Goal: Task Accomplishment & Management: Manage account settings

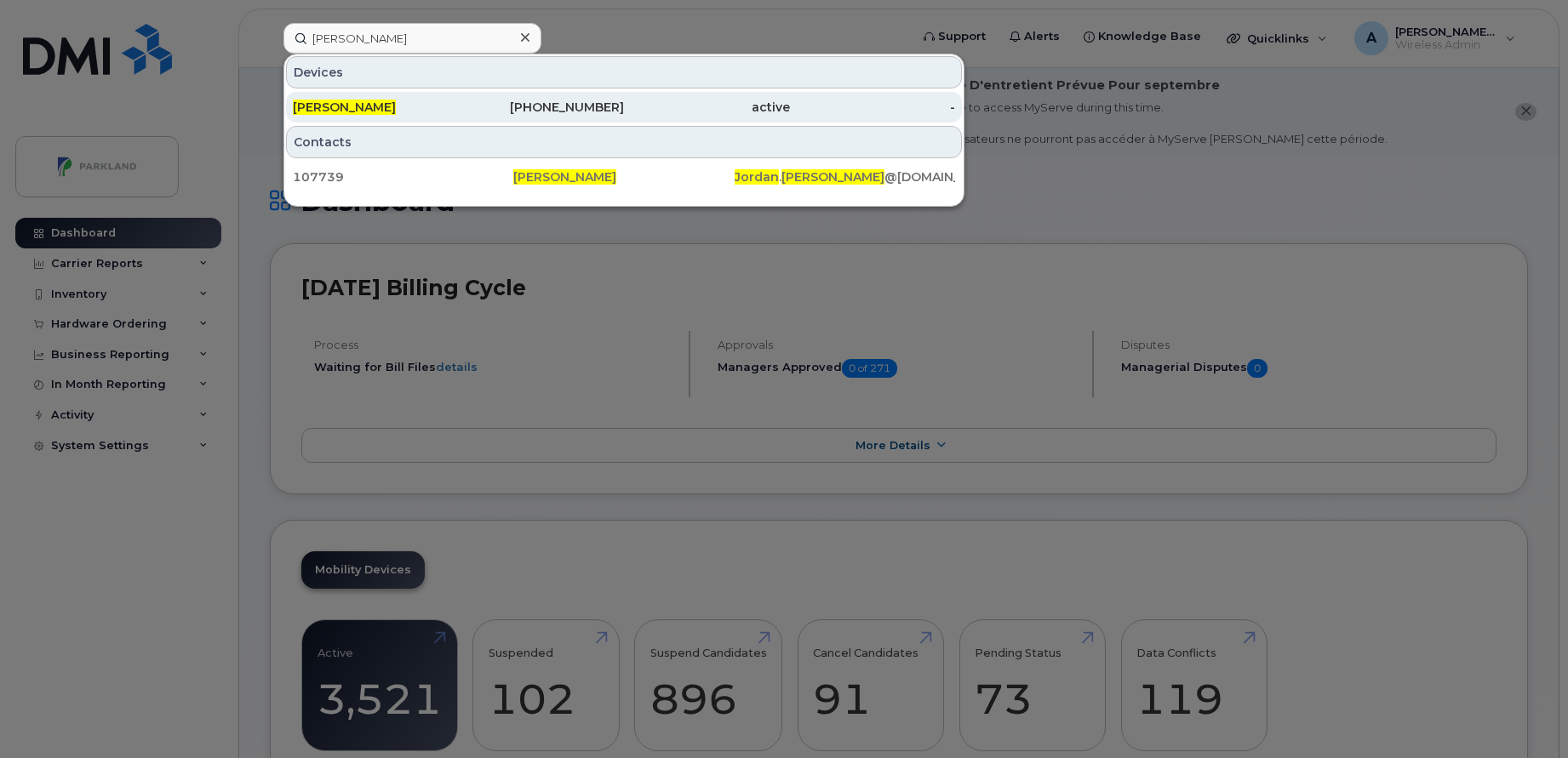
type input "Jordan mann"
click at [422, 105] on div "[PERSON_NAME]" at bounding box center [375, 107] width 166 height 17
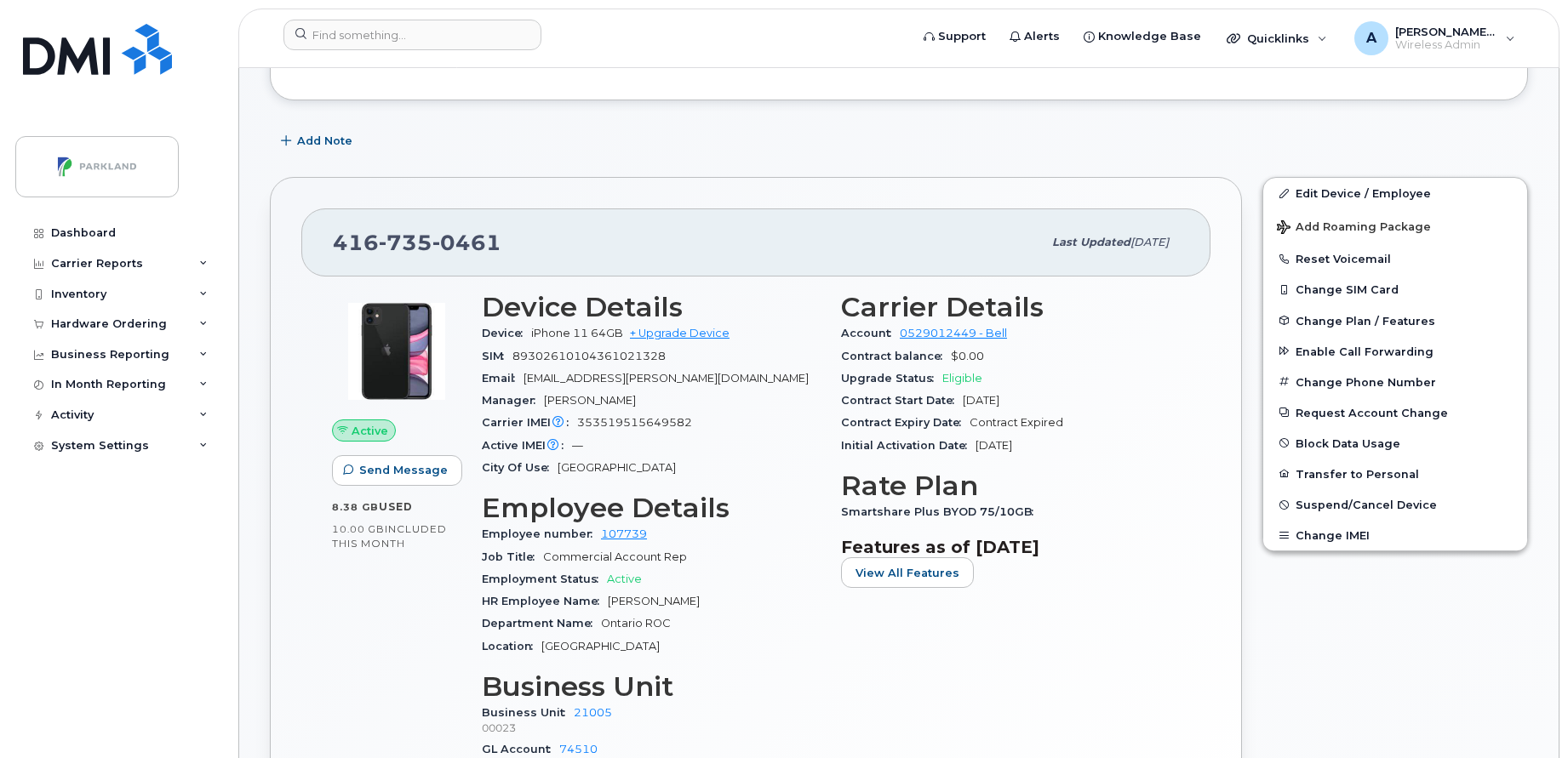
scroll to position [323, 0]
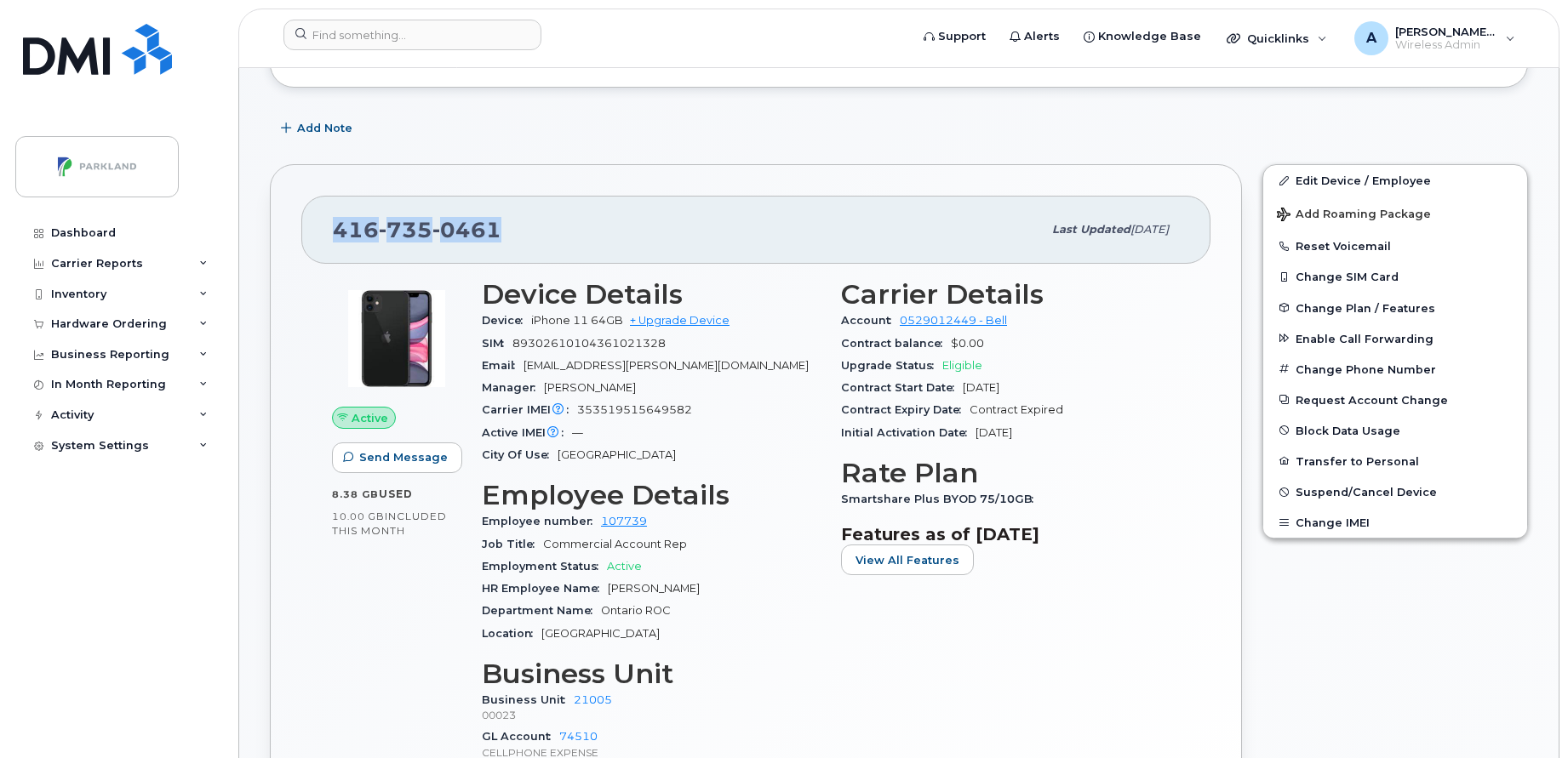
drag, startPoint x: 507, startPoint y: 228, endPoint x: 328, endPoint y: 229, distance: 179.0
click at [328, 229] on div "[PHONE_NUMBER] Last updated [DATE]" at bounding box center [756, 230] width 909 height 68
copy span "416 735 0461"
click at [821, 170] on div "416 735 0461 Last updated Aug 22, 2025 Active Send Message 8.38 GB  used 10.00 …" at bounding box center [755, 524] width 972 height 721
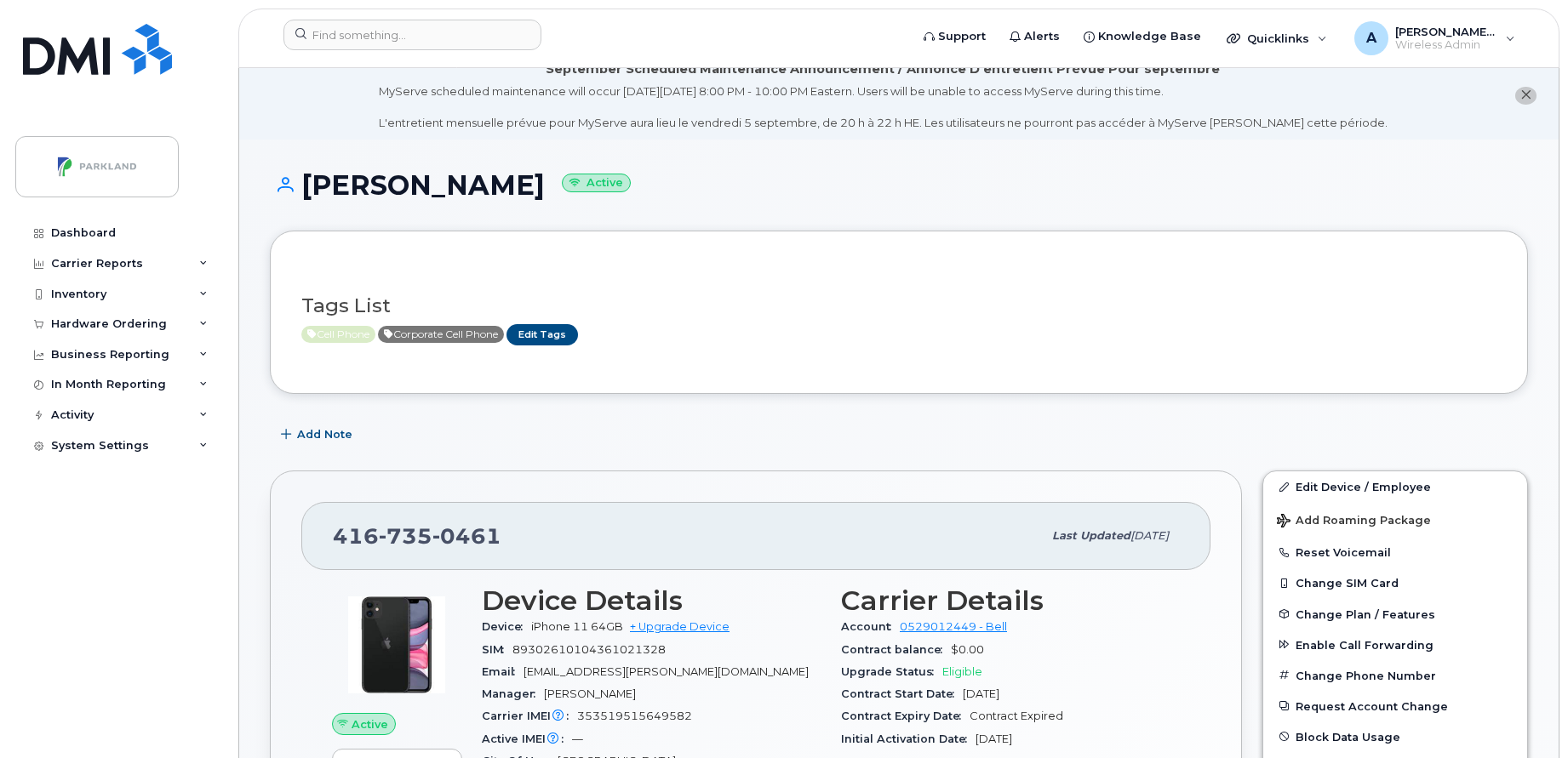
scroll to position [0, 0]
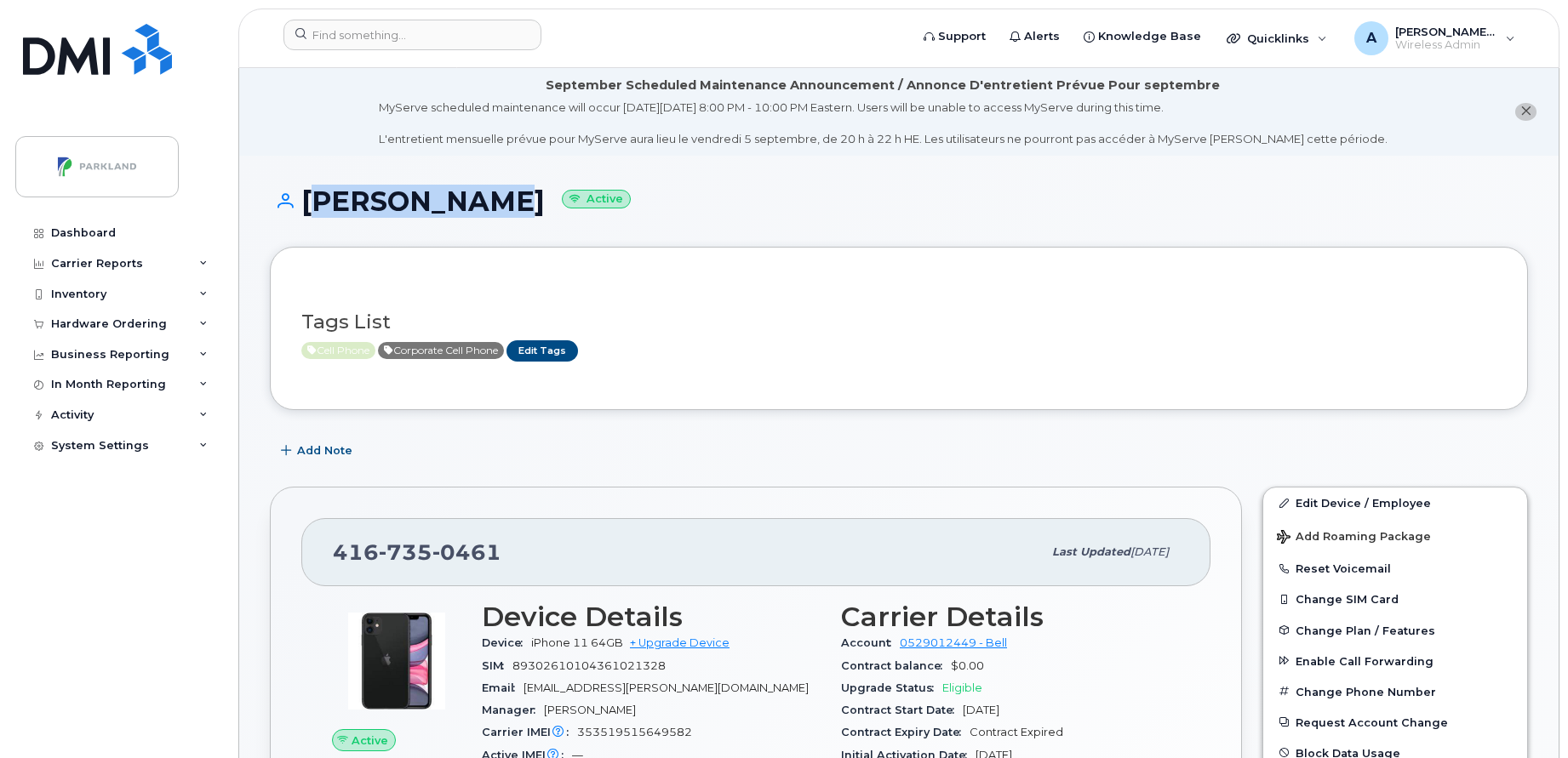
drag, startPoint x: 486, startPoint y: 204, endPoint x: 304, endPoint y: 200, distance: 182.0
click at [304, 200] on h1 "Jordan Mann Active" at bounding box center [898, 201] width 1258 height 30
copy h1 "Jordan Mann"
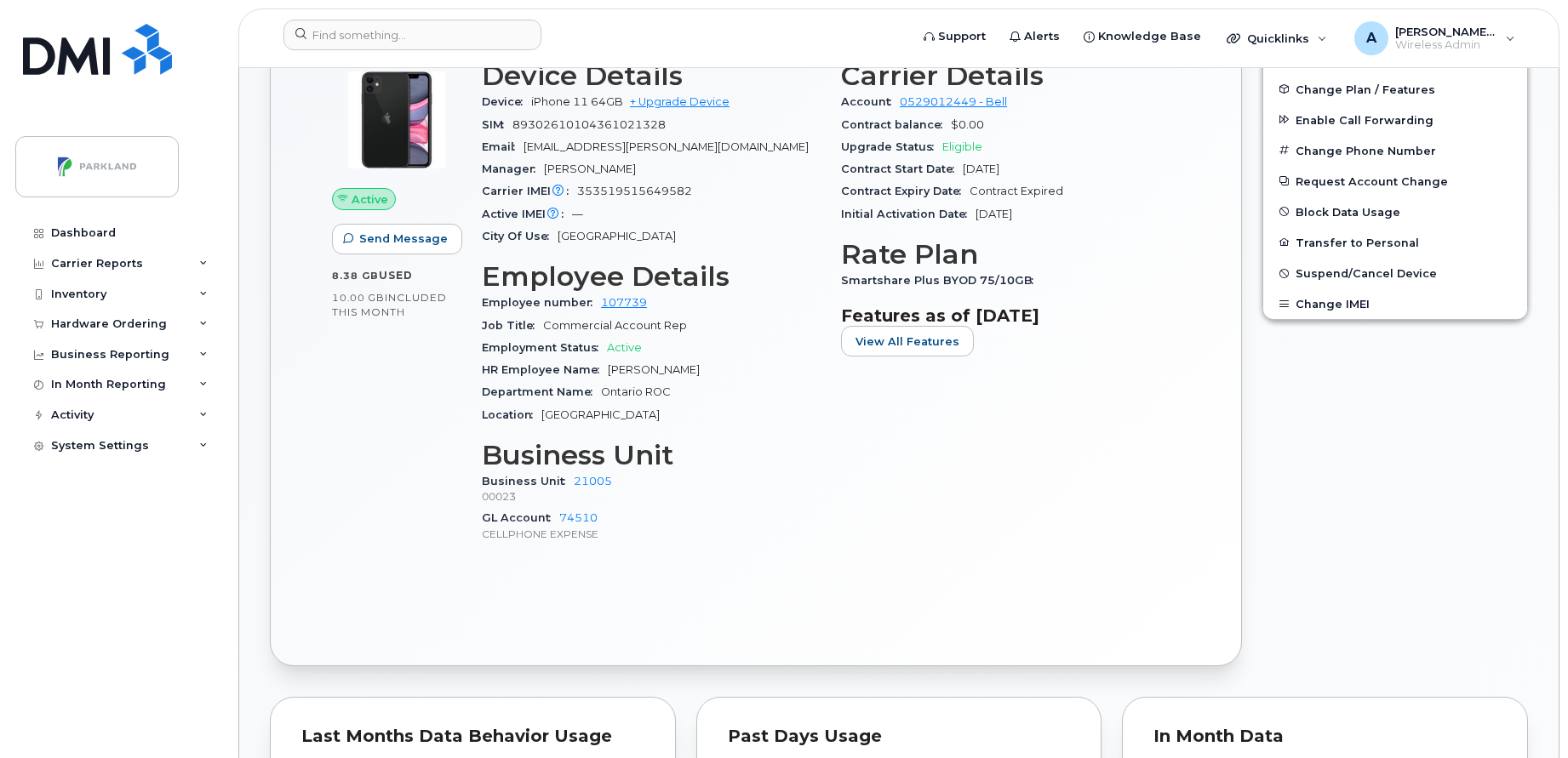
scroll to position [549, 0]
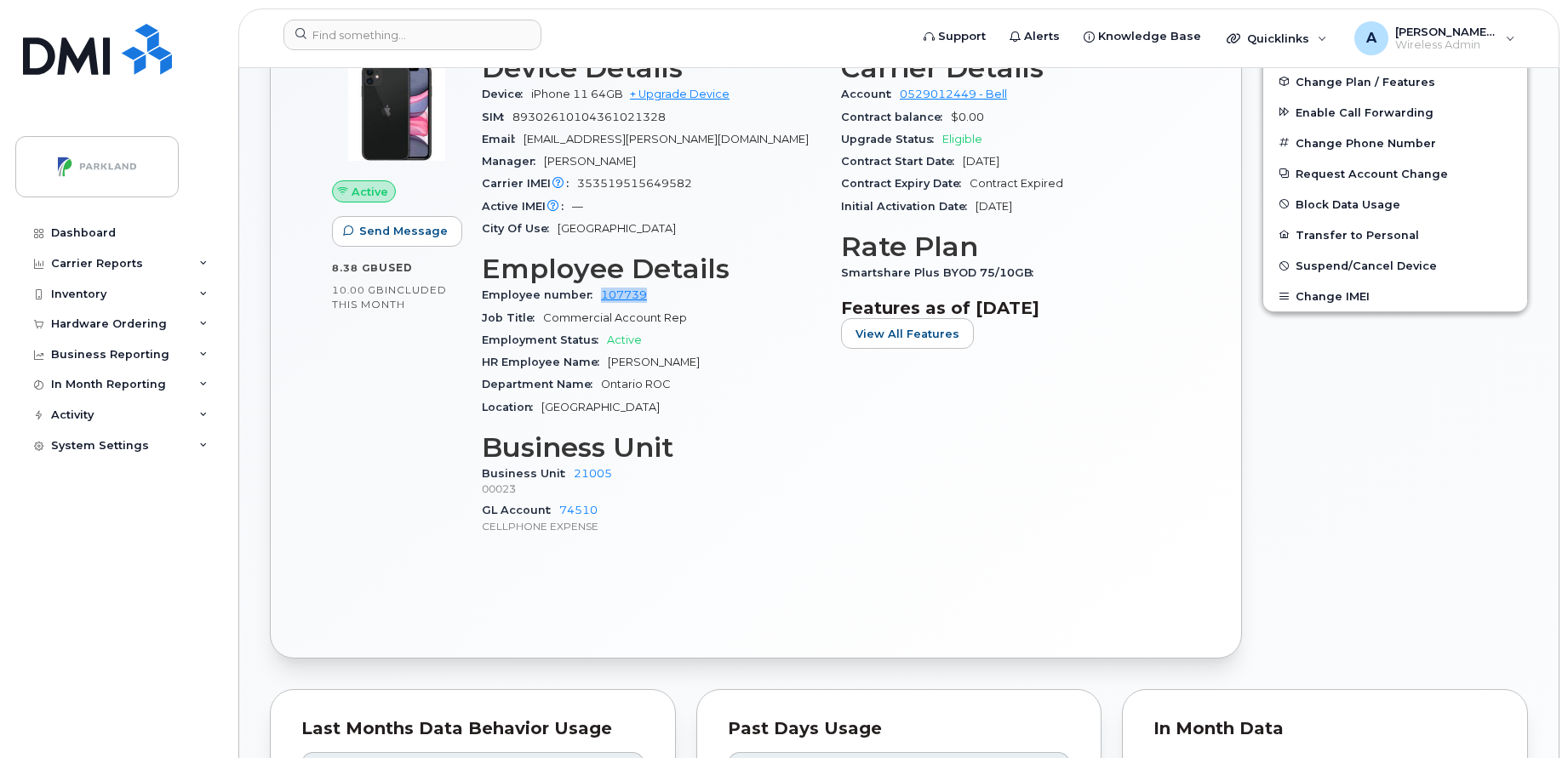
drag, startPoint x: 655, startPoint y: 288, endPoint x: 596, endPoint y: 296, distance: 59.5
click at [596, 296] on div "Employee number 107739" at bounding box center [652, 295] width 339 height 22
copy link "107739"
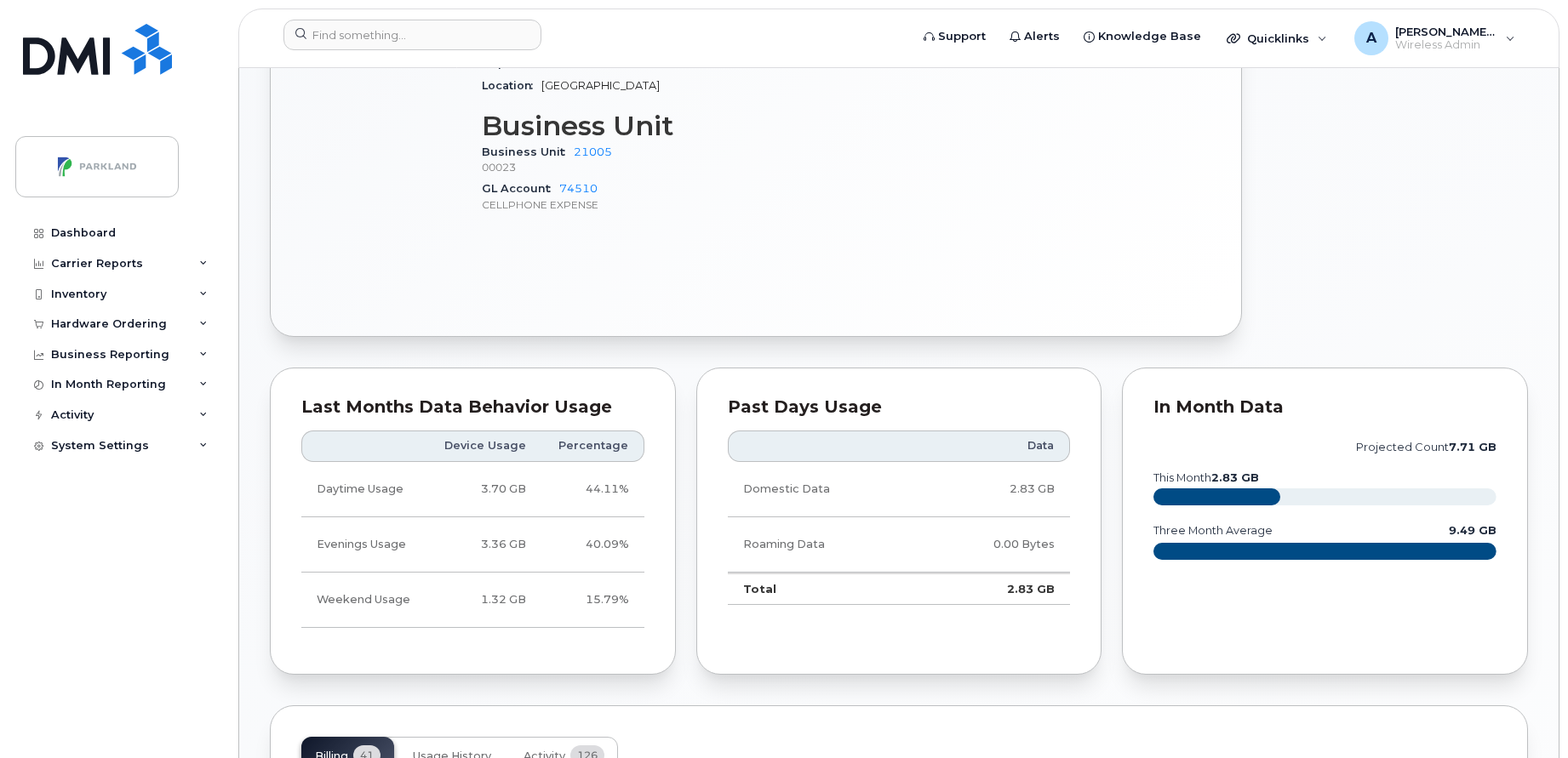
scroll to position [870, 0]
drag, startPoint x: 620, startPoint y: 150, endPoint x: 570, endPoint y: 153, distance: 50.1
click at [570, 153] on div "Business Unit 21005 00023" at bounding box center [652, 160] width 339 height 37
copy link "21005"
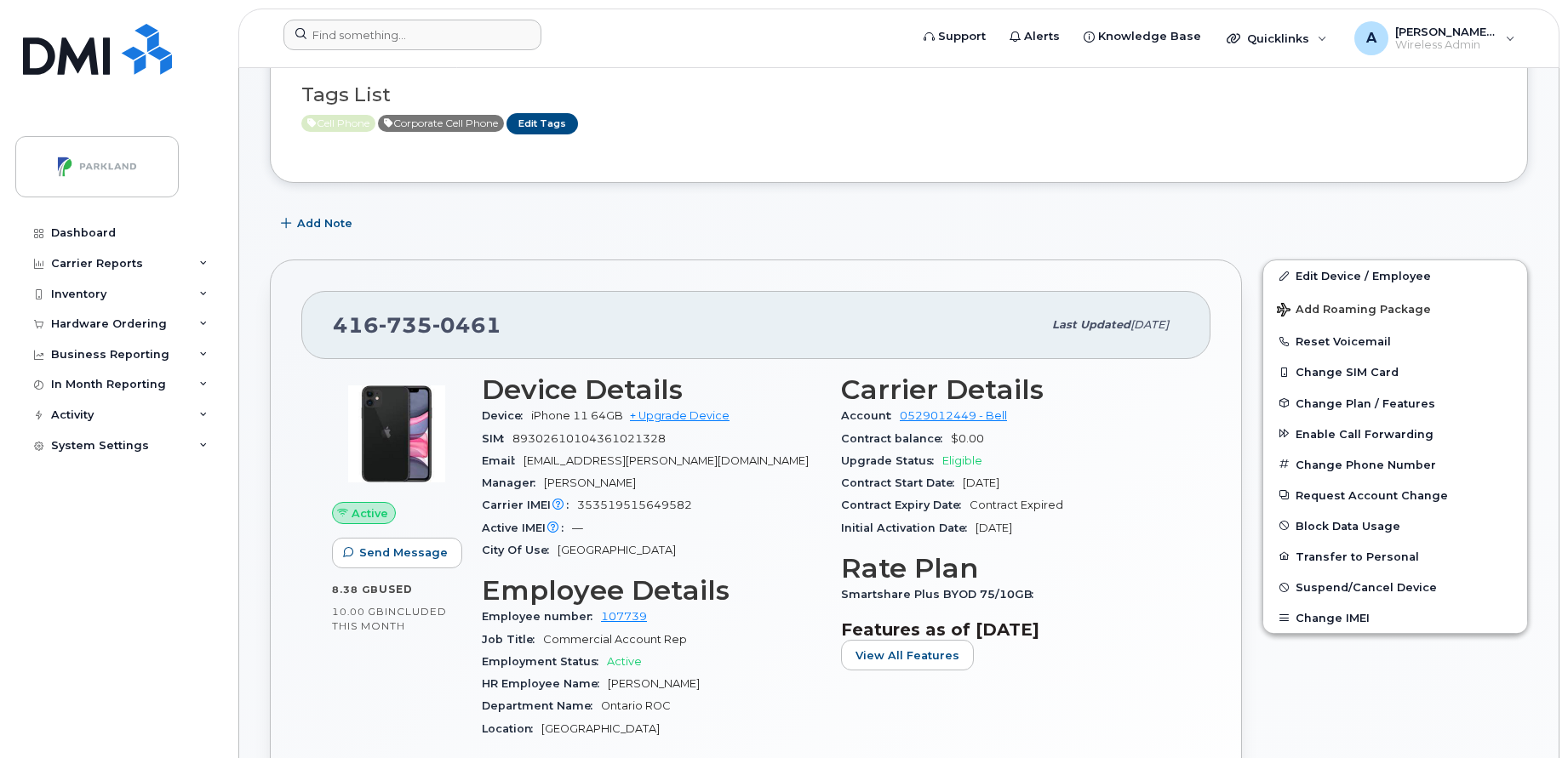
scroll to position [226, 0]
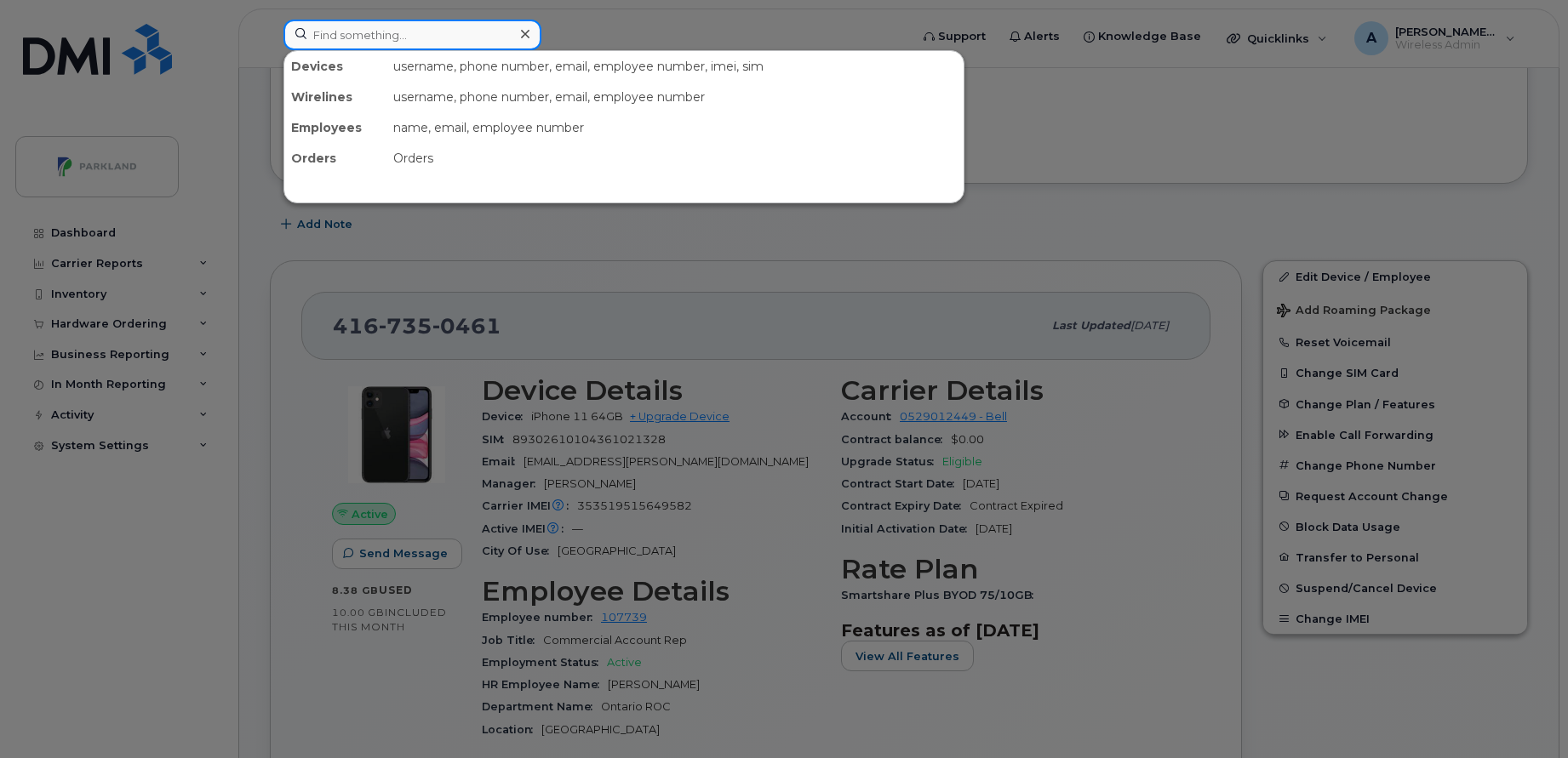
click at [468, 33] on input at bounding box center [411, 34] width 258 height 30
paste input "5197503120"
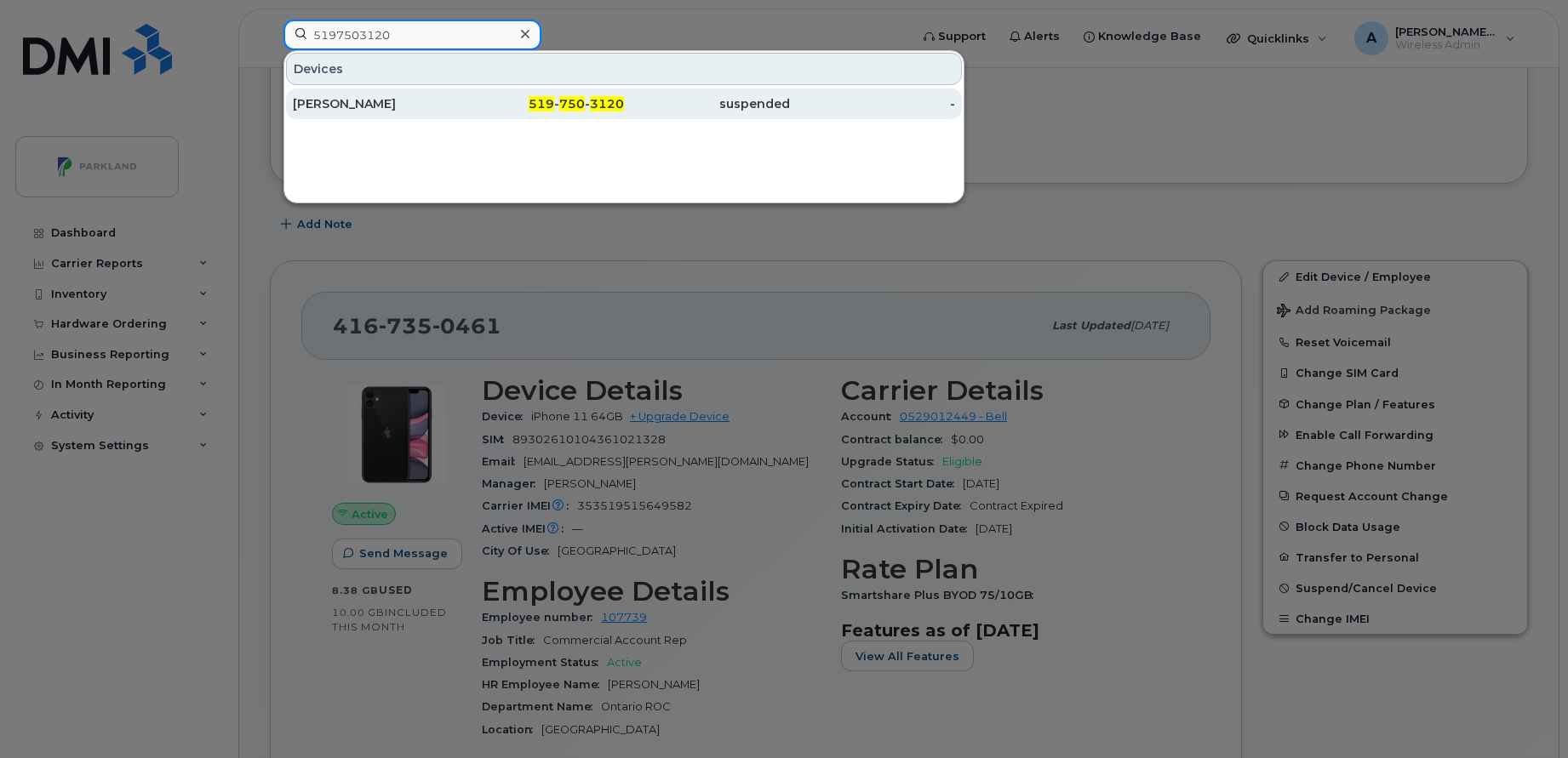
type input "5197503120"
click at [384, 93] on div "[PERSON_NAME]" at bounding box center [375, 104] width 166 height 30
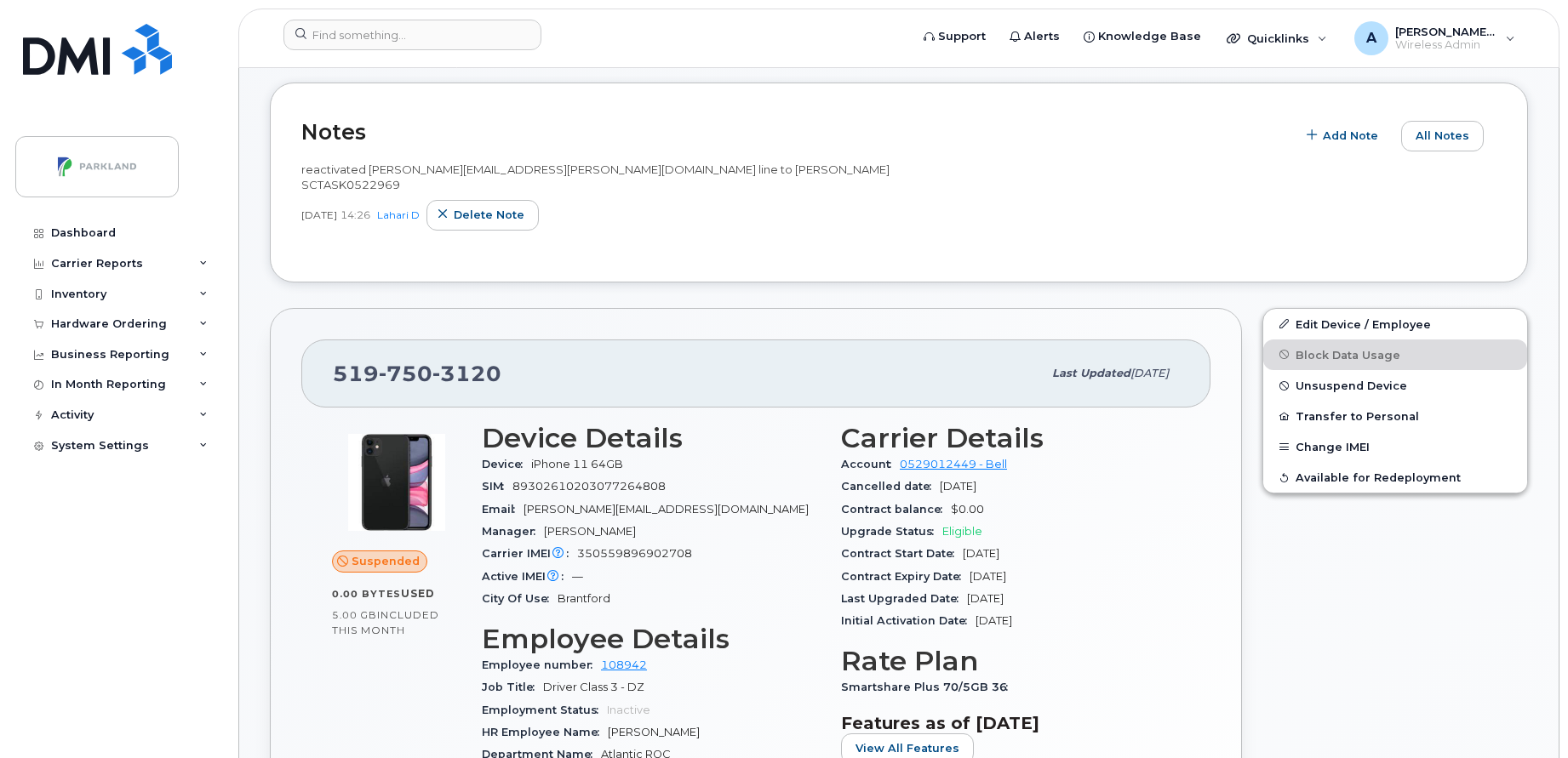
scroll to position [420, 0]
click at [1405, 377] on button "Unsuspend Device" at bounding box center [1395, 384] width 264 height 30
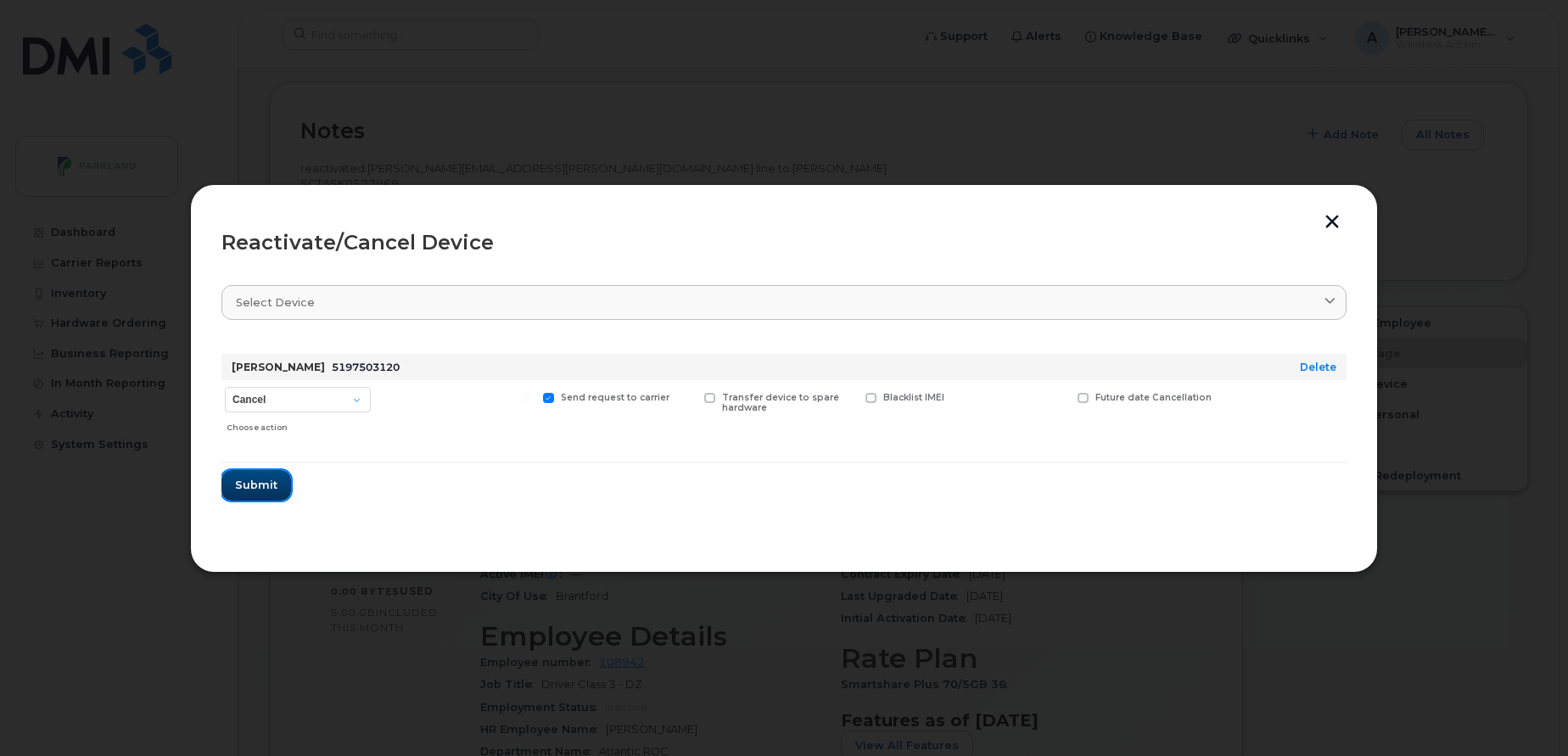
click at [253, 487] on span "Submit" at bounding box center [256, 485] width 42 height 16
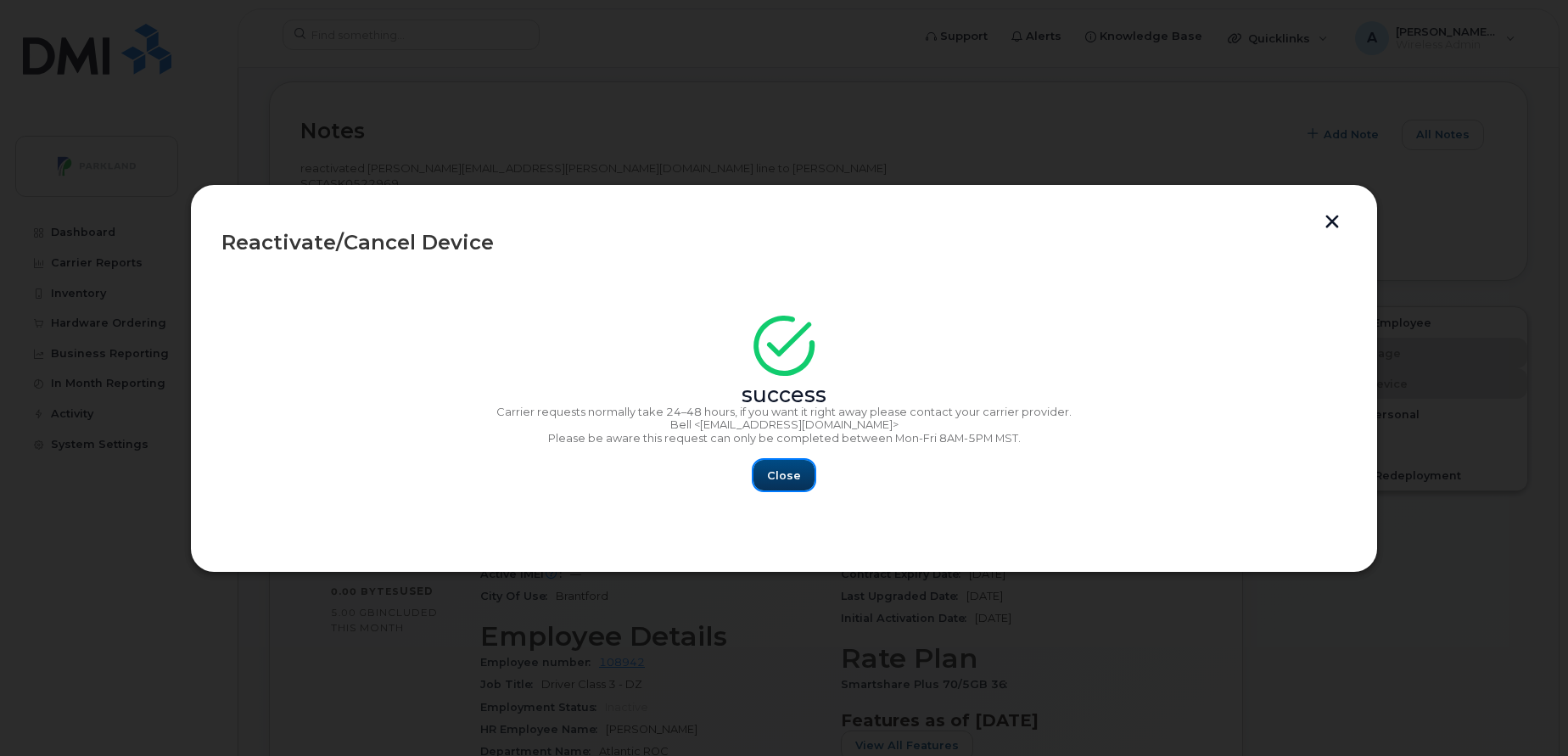
click at [783, 471] on span "Close" at bounding box center [784, 476] width 34 height 16
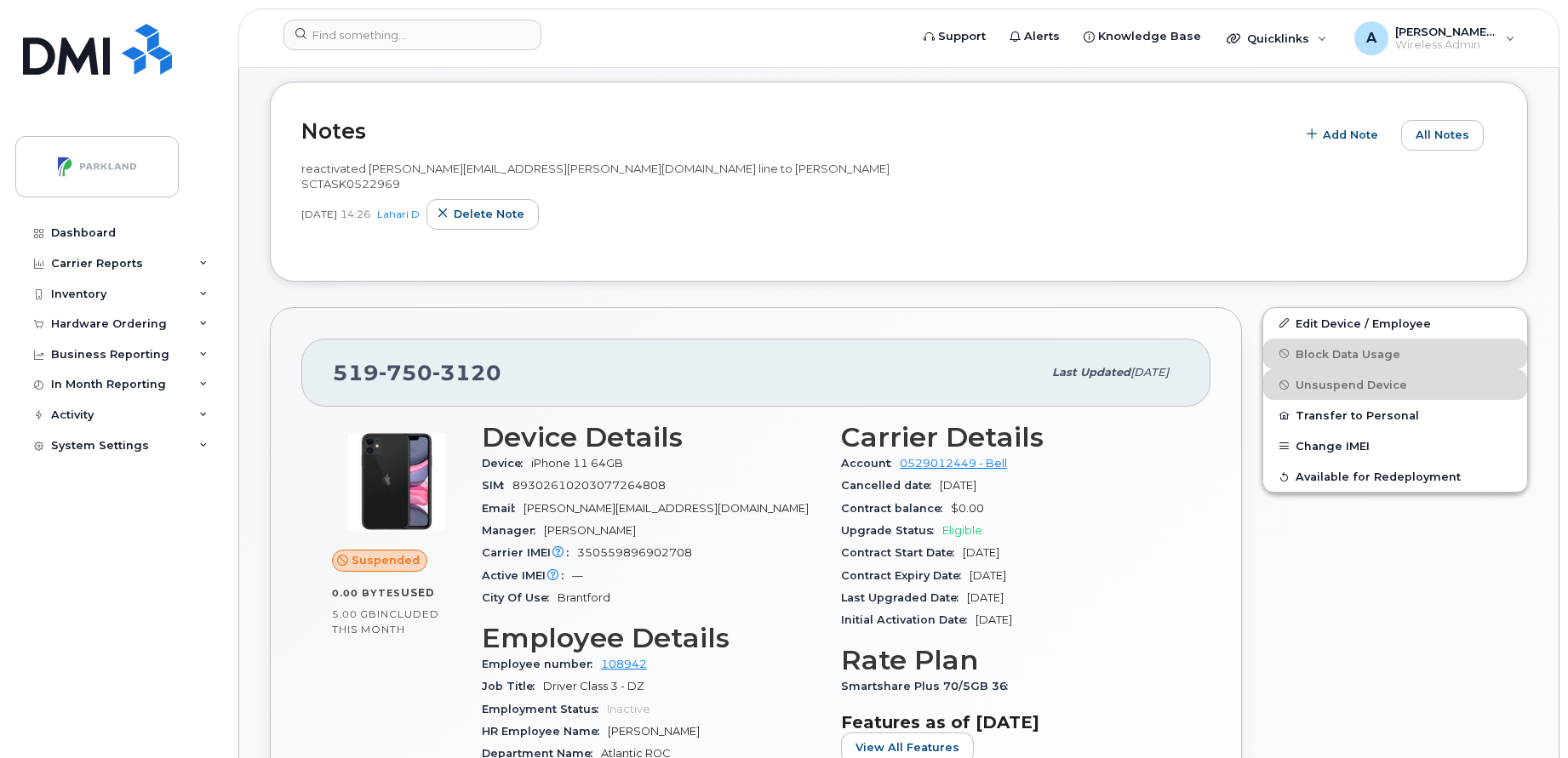
scroll to position [0, 0]
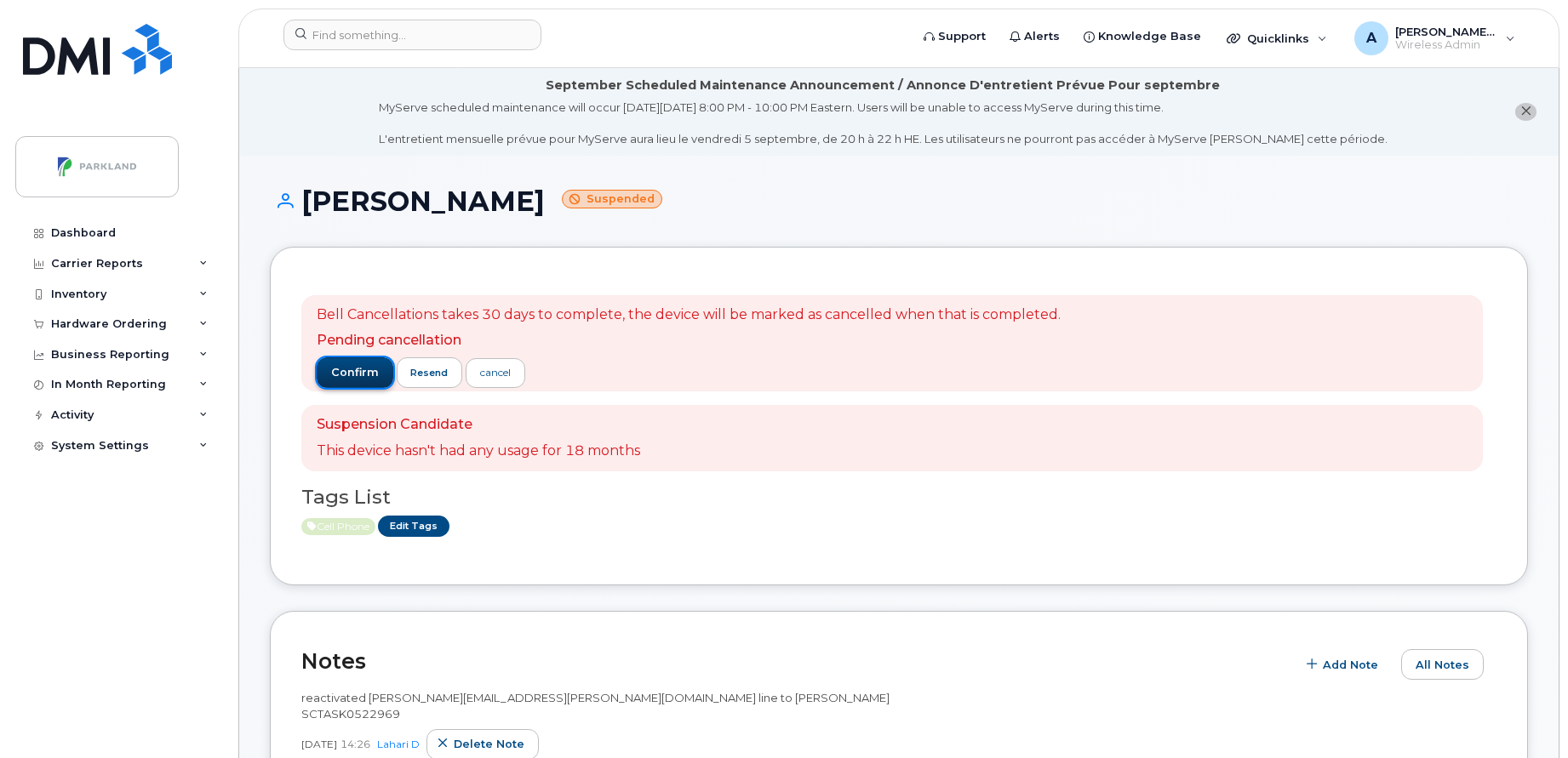
click at [343, 368] on span "confirm" at bounding box center [355, 372] width 48 height 16
